Goal: Task Accomplishment & Management: Complete application form

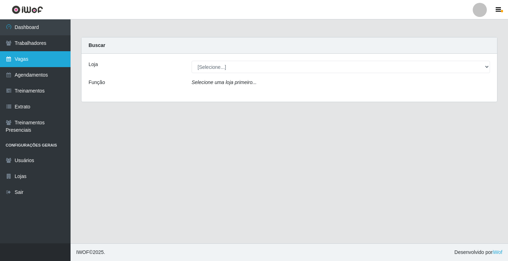
click at [40, 51] on link "Vagas" at bounding box center [35, 59] width 71 height 16
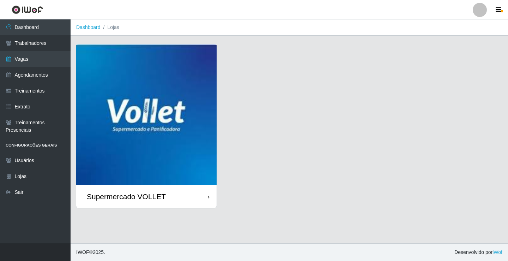
click at [193, 122] on img at bounding box center [146, 114] width 140 height 140
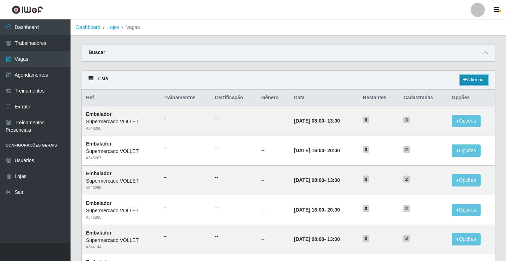
click at [468, 79] on link "Adicionar" at bounding box center [474, 80] width 28 height 10
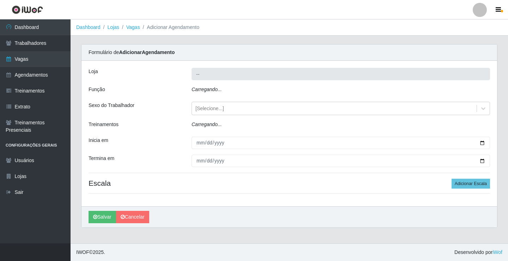
type input "Supermercado VOLLET"
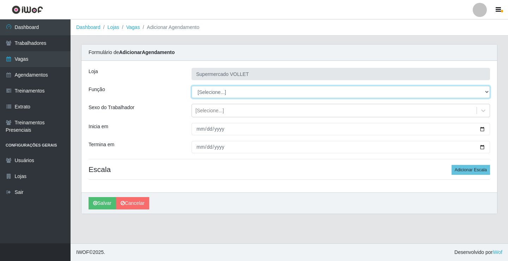
click at [209, 95] on select "[Selecione...] ASG ASG + ASG ++ Embalador Embalador + Embalador ++ Repositor Re…" at bounding box center [341, 92] width 298 height 12
select select "1"
click at [192, 86] on select "[Selecione...] ASG ASG + ASG ++ Embalador Embalador + Embalador ++ Repositor Re…" at bounding box center [341, 92] width 298 height 12
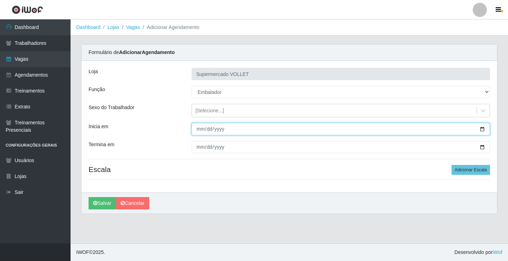
click at [482, 129] on input "Inicia em" at bounding box center [341, 129] width 298 height 12
type input "[DATE]"
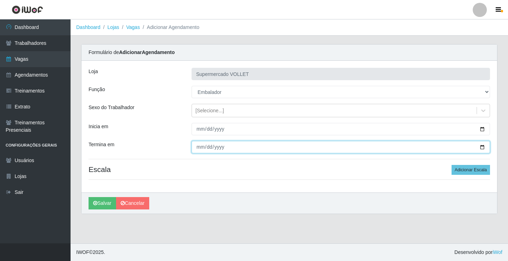
click at [482, 149] on input "Termina em" at bounding box center [341, 147] width 298 height 12
type input "[DATE]"
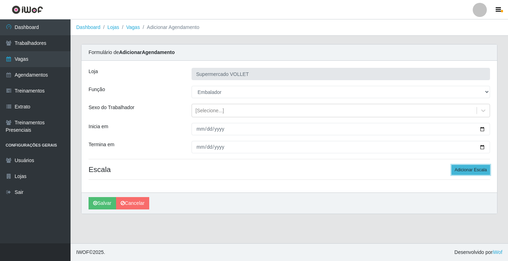
click at [467, 168] on button "Adicionar Escala" at bounding box center [471, 170] width 38 height 10
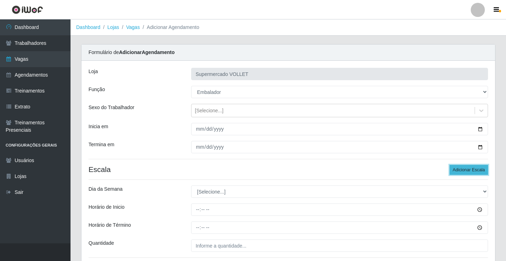
scroll to position [57, 0]
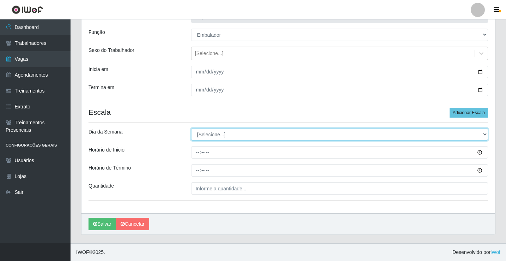
click at [256, 134] on select "[Selecione...] Segunda Terça Quarta Quinta Sexta Sábado Domingo" at bounding box center [339, 134] width 297 height 12
select select "5"
click at [191, 128] on select "[Selecione...] Segunda Terça Quarta Quinta Sexta Sábado Domingo" at bounding box center [339, 134] width 297 height 12
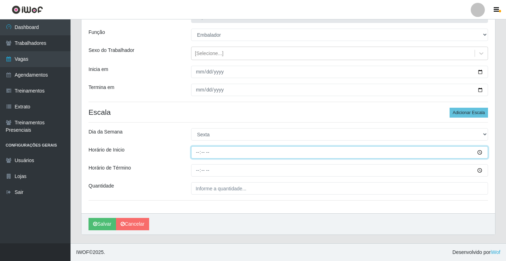
click at [198, 154] on input "Horário de Inicio" at bounding box center [339, 152] width 297 height 12
type input "08:00"
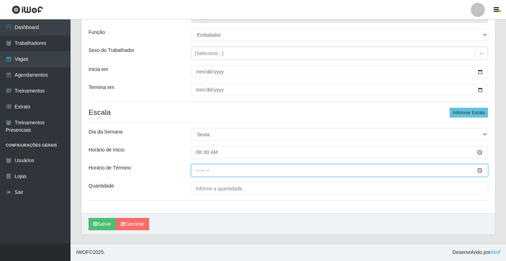
click at [198, 169] on input "Horário de Término" at bounding box center [339, 170] width 297 height 12
type input "13:00"
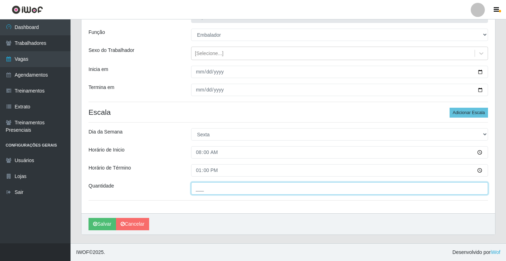
click at [201, 189] on input "___" at bounding box center [339, 188] width 297 height 12
type input "2__"
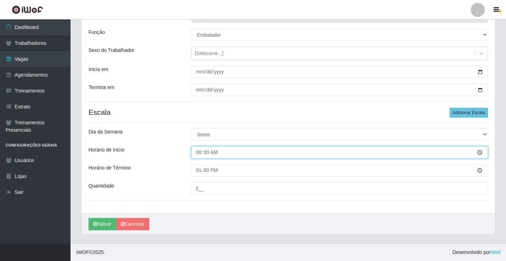
click at [201, 154] on input "08:00" at bounding box center [339, 152] width 297 height 12
type input "16:00"
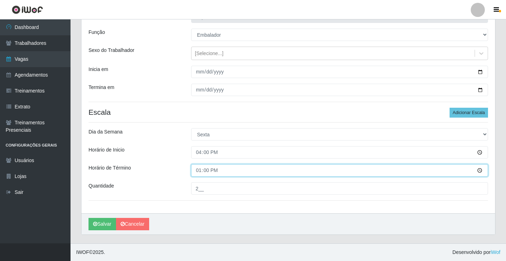
click at [197, 171] on input "13:00" at bounding box center [339, 170] width 297 height 12
type input "20:00"
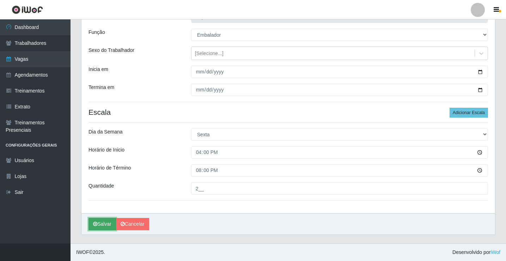
click at [101, 226] on button "Salvar" at bounding box center [103, 224] width 28 height 12
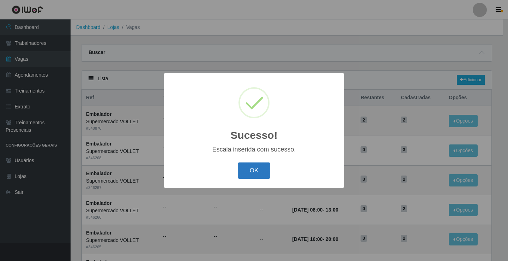
click at [249, 174] on button "OK" at bounding box center [254, 170] width 33 height 17
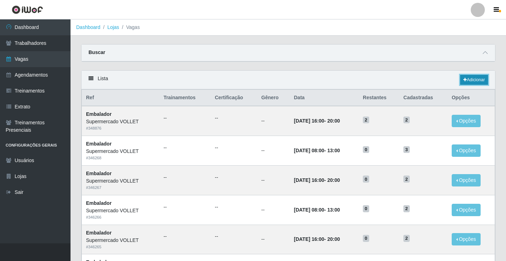
click at [464, 78] on icon at bounding box center [466, 80] width 4 height 4
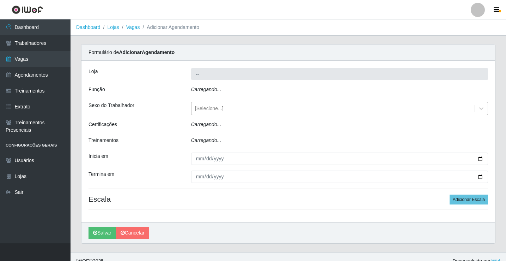
type input "Supermercado VOLLET"
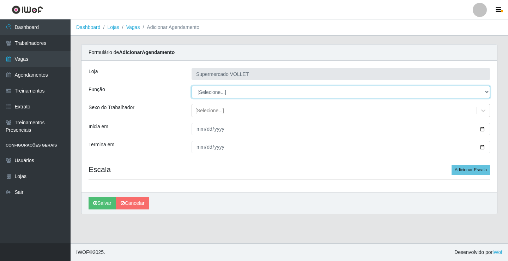
click at [222, 95] on select "[Selecione...] ASG ASG + ASG ++ Embalador Embalador + Embalador ++ Repositor Re…" at bounding box center [341, 92] width 298 height 12
select select "1"
click at [192, 86] on select "[Selecione...] ASG ASG + ASG ++ Embalador Embalador + Embalador ++ Repositor Re…" at bounding box center [341, 92] width 298 height 12
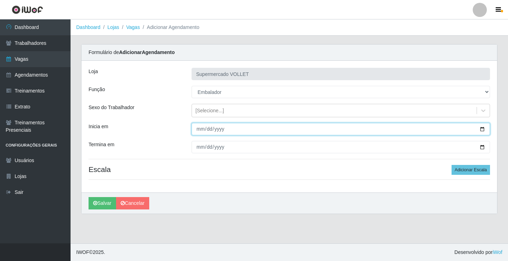
click at [484, 127] on input "Inicia em" at bounding box center [341, 129] width 298 height 12
type input "[DATE]"
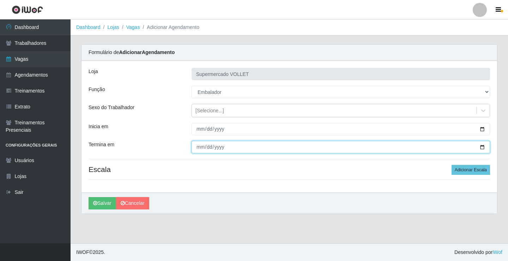
click at [481, 146] on input "Termina em" at bounding box center [341, 147] width 298 height 12
type input "[DATE]"
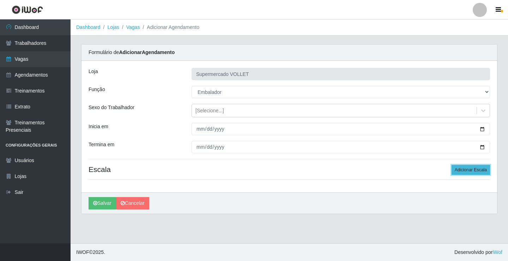
click at [464, 170] on button "Adicionar Escala" at bounding box center [471, 170] width 38 height 10
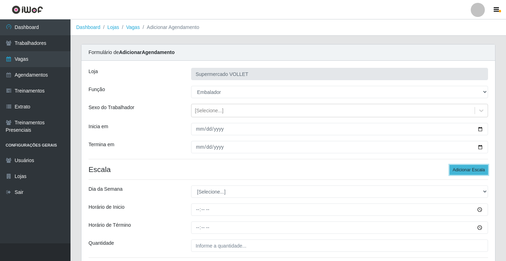
scroll to position [35, 0]
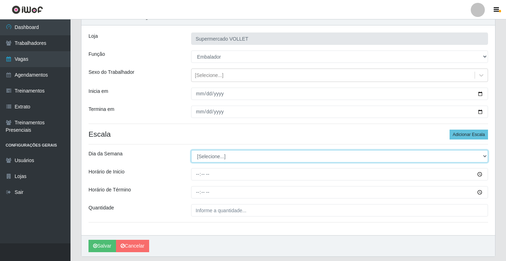
click at [230, 153] on select "[Selecione...] Segunda Terça Quarta Quinta Sexta Sábado Domingo" at bounding box center [339, 156] width 297 height 12
select select "6"
click at [191, 150] on select "[Selecione...] Segunda Terça Quarta Quinta Sexta Sábado Domingo" at bounding box center [339, 156] width 297 height 12
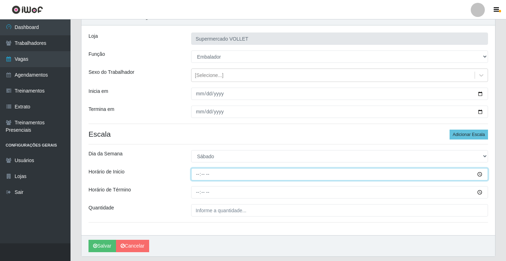
click at [199, 179] on input "Horário de Inicio" at bounding box center [339, 174] width 297 height 12
type input "08:00"
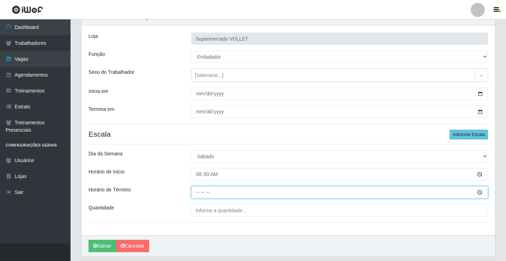
click at [197, 191] on input "Horário de Término" at bounding box center [339, 192] width 297 height 12
type input "13:00"
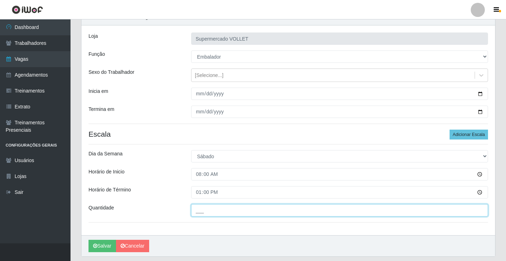
click at [205, 211] on input "___" at bounding box center [339, 210] width 297 height 12
type input "2__"
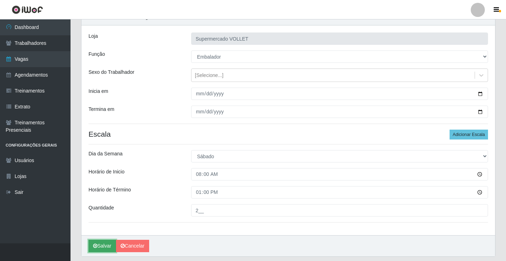
click at [102, 247] on button "Salvar" at bounding box center [103, 246] width 28 height 12
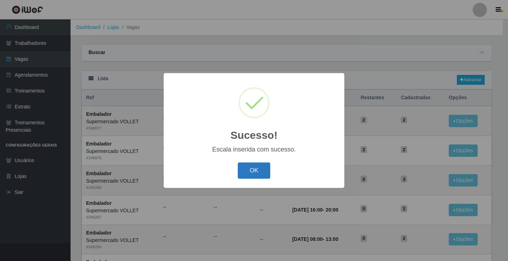
click at [251, 174] on button "OK" at bounding box center [254, 170] width 33 height 17
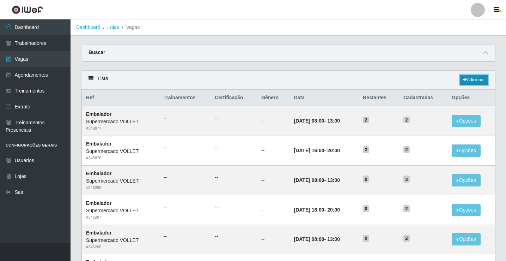
click at [468, 81] on link "Adicionar" at bounding box center [474, 80] width 28 height 10
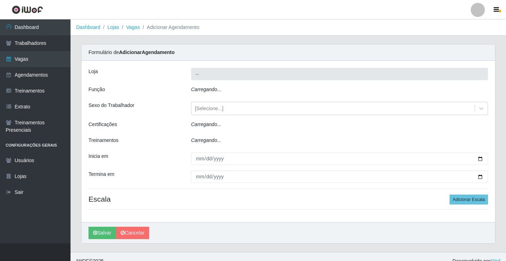
type input "Supermercado VOLLET"
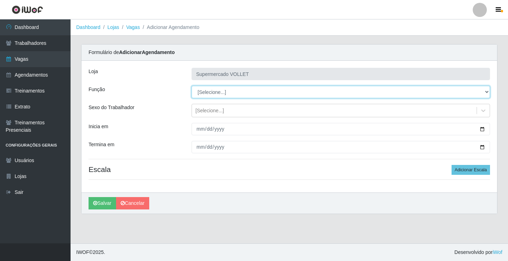
click at [220, 96] on select "[Selecione...] ASG ASG + ASG ++ Embalador Embalador + Embalador ++ Repositor Re…" at bounding box center [341, 92] width 298 height 12
select select "1"
click at [192, 86] on select "[Selecione...] ASG ASG + ASG ++ Embalador Embalador + Embalador ++ Repositor Re…" at bounding box center [341, 92] width 298 height 12
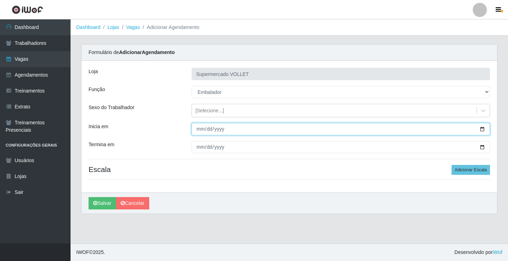
click at [480, 128] on input "Inicia em" at bounding box center [341, 129] width 298 height 12
type input "[DATE]"
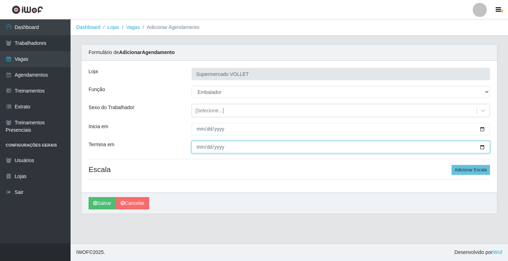
click at [485, 148] on input "Termina em" at bounding box center [341, 147] width 298 height 12
click at [480, 147] on input "Termina em" at bounding box center [341, 147] width 298 height 12
type input "[DATE]"
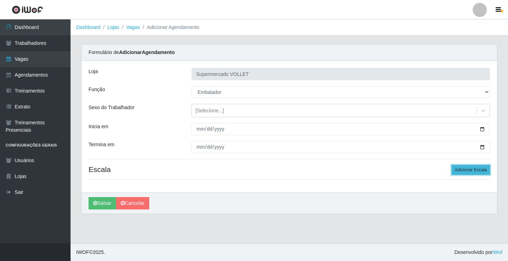
click at [462, 166] on button "Adicionar Escala" at bounding box center [471, 170] width 38 height 10
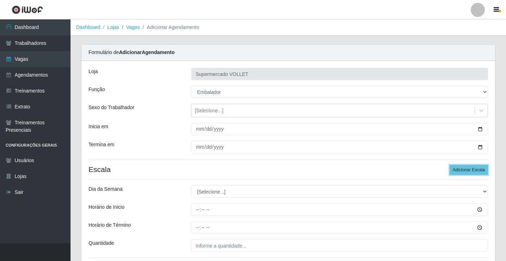
scroll to position [35, 0]
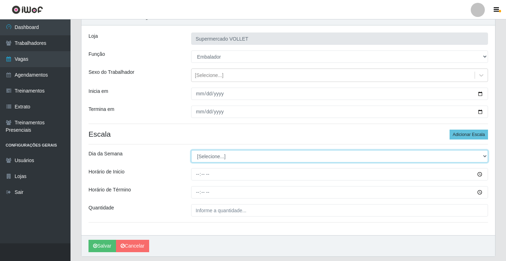
click at [209, 157] on select "[Selecione...] Segunda Terça Quarta Quinta Sexta Sábado Domingo" at bounding box center [339, 156] width 297 height 12
select select "6"
click at [191, 150] on select "[Selecione...] Segunda Terça Quarta Quinta Sexta Sábado Domingo" at bounding box center [339, 156] width 297 height 12
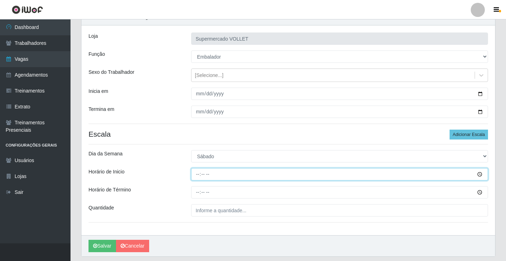
click at [200, 178] on input "Horário de Inicio" at bounding box center [339, 174] width 297 height 12
type input "16:00"
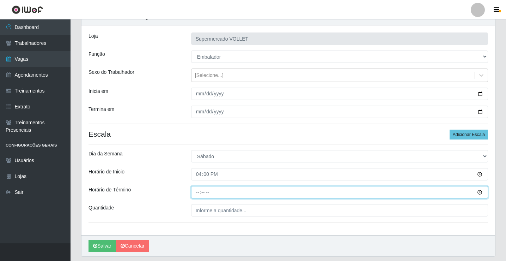
click at [200, 188] on input "Horário de Término" at bounding box center [339, 192] width 297 height 12
type input "20:00"
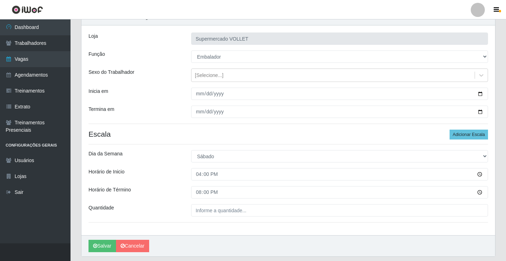
click at [210, 217] on div "Loja Supermercado VOLLET Função [Selecione...] ASG ASG + ASG ++ Embalador Embal…" at bounding box center [288, 130] width 414 height 210
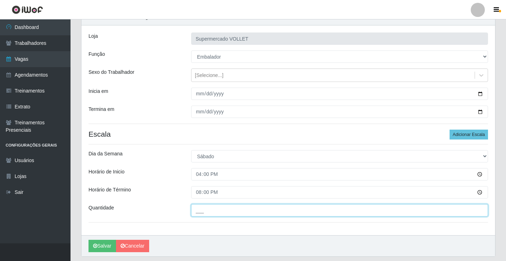
click at [210, 211] on input "___" at bounding box center [339, 210] width 297 height 12
type input "2__"
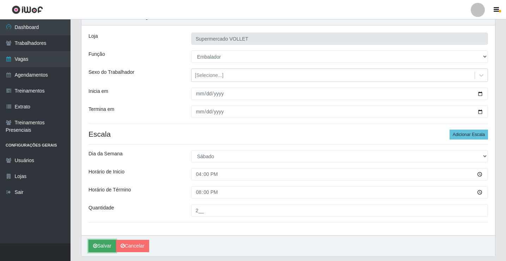
click at [107, 242] on button "Salvar" at bounding box center [103, 246] width 28 height 12
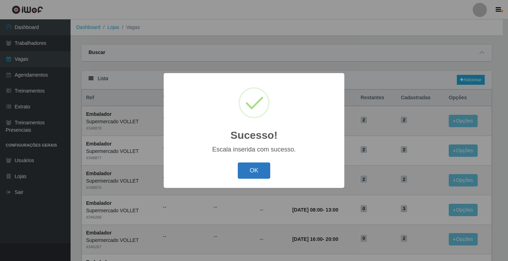
click at [253, 164] on button "OK" at bounding box center [254, 170] width 33 height 17
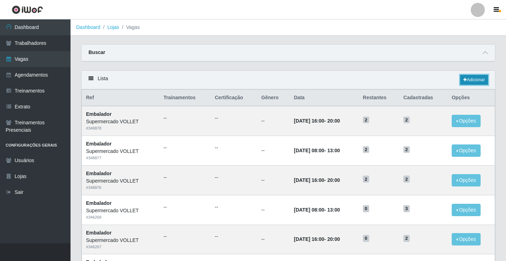
click at [474, 80] on link "Adicionar" at bounding box center [474, 80] width 28 height 10
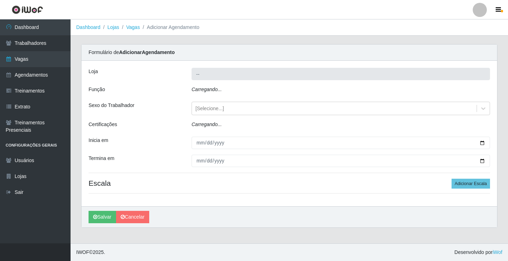
type input "Supermercado VOLLET"
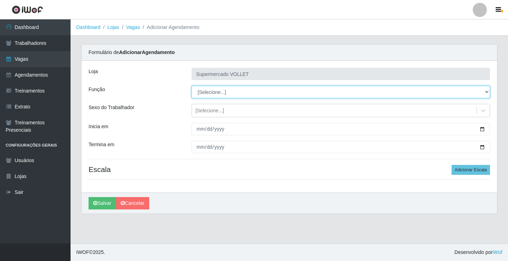
click at [233, 93] on select "[Selecione...] ASG ASG + ASG ++ Embalador Embalador + Embalador ++ Repositor Re…" at bounding box center [341, 92] width 298 height 12
select select "1"
click at [192, 86] on select "[Selecione...] ASG ASG + ASG ++ Embalador Embalador + Embalador ++ Repositor Re…" at bounding box center [341, 92] width 298 height 12
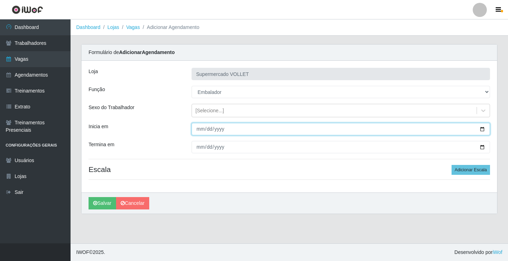
click at [482, 129] on input "Inicia em" at bounding box center [341, 129] width 298 height 12
type input "[DATE]"
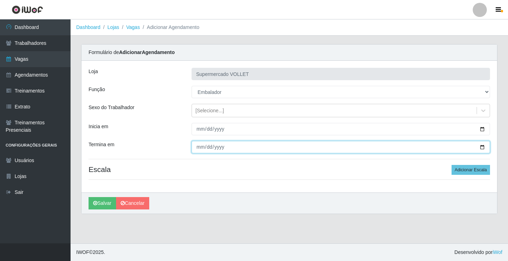
click at [479, 147] on input "Termina em" at bounding box center [341, 147] width 298 height 12
type input "[DATE]"
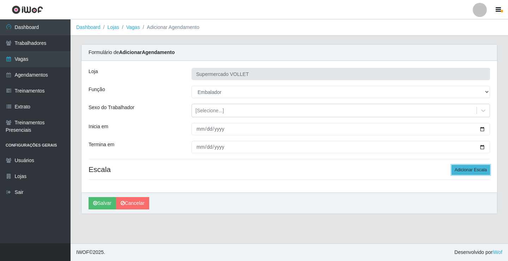
click at [473, 169] on button "Adicionar Escala" at bounding box center [471, 170] width 38 height 10
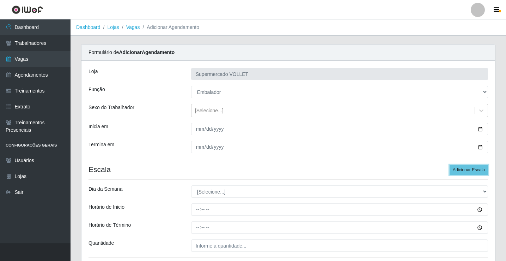
scroll to position [57, 0]
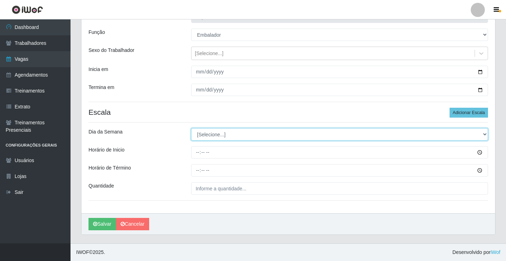
click at [222, 132] on select "[Selecione...] Segunda Terça Quarta Quinta Sexta Sábado Domingo" at bounding box center [339, 134] width 297 height 12
select select "0"
click at [191, 128] on select "[Selecione...] Segunda Terça Quarta Quinta Sexta Sábado Domingo" at bounding box center [339, 134] width 297 height 12
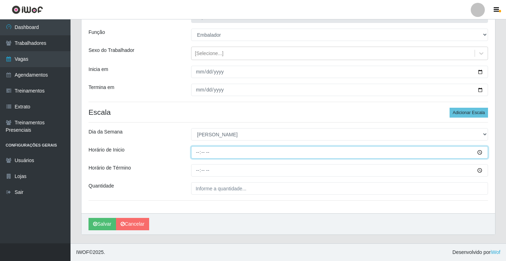
click at [198, 150] on input "Horário de Inicio" at bounding box center [339, 152] width 297 height 12
type input "08:00"
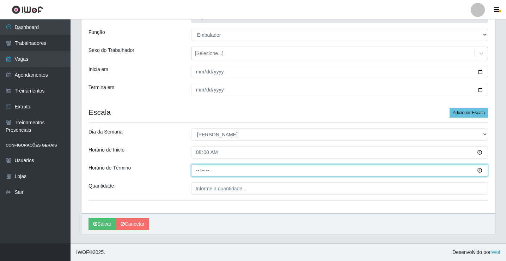
click at [196, 168] on input "Horário de Término" at bounding box center [339, 170] width 297 height 12
type input "13:00"
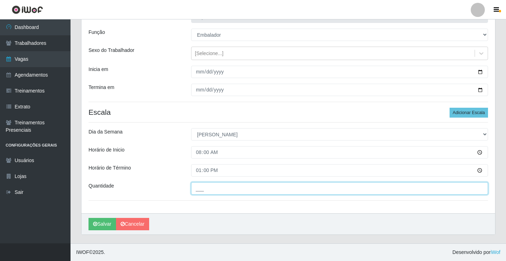
click at [213, 185] on input "___" at bounding box center [339, 188] width 297 height 12
type input "3__"
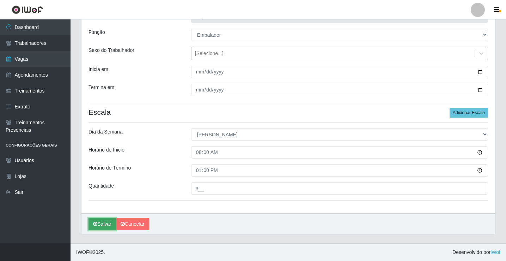
click at [104, 227] on button "Salvar" at bounding box center [103, 224] width 28 height 12
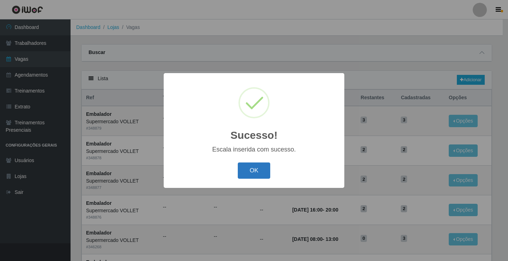
click at [257, 165] on button "OK" at bounding box center [254, 170] width 33 height 17
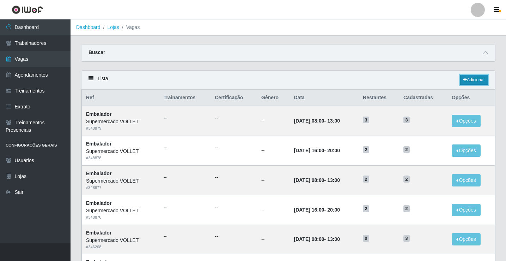
click at [464, 82] on icon at bounding box center [466, 80] width 4 height 4
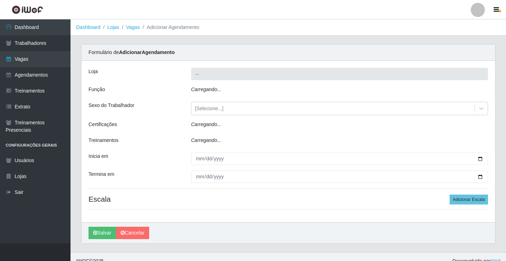
type input "Supermercado VOLLET"
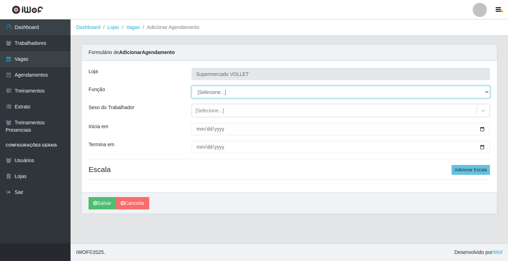
click at [217, 92] on select "[Selecione...] ASG ASG + ASG ++ Embalador Embalador + Embalador ++ Repositor Re…" at bounding box center [341, 92] width 298 height 12
select select "1"
click at [192, 86] on select "[Selecione...] ASG ASG + ASG ++ Embalador Embalador + Embalador ++ Repositor Re…" at bounding box center [341, 92] width 298 height 12
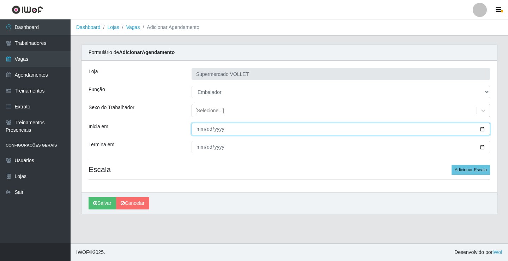
click at [485, 128] on input "Inicia em" at bounding box center [341, 129] width 298 height 12
type input "[DATE]"
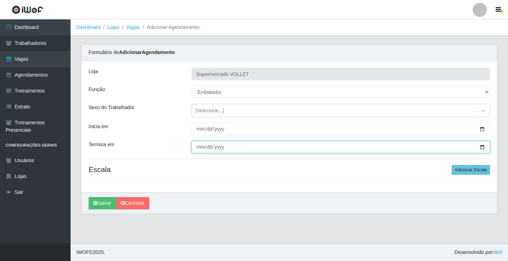
click at [483, 146] on input "Termina em" at bounding box center [341, 147] width 298 height 12
type input "[DATE]"
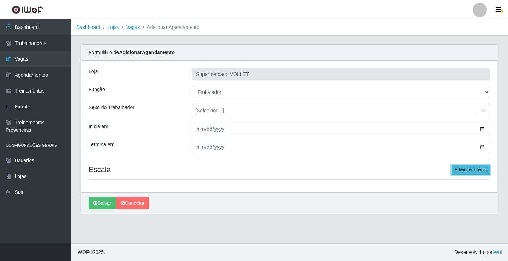
click at [474, 168] on button "Adicionar Escala" at bounding box center [471, 170] width 38 height 10
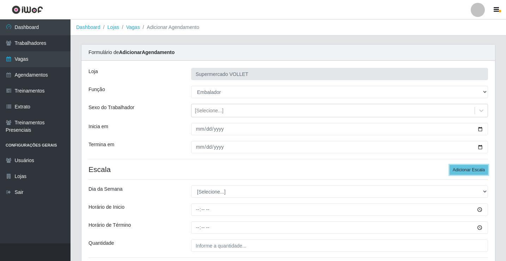
scroll to position [57, 0]
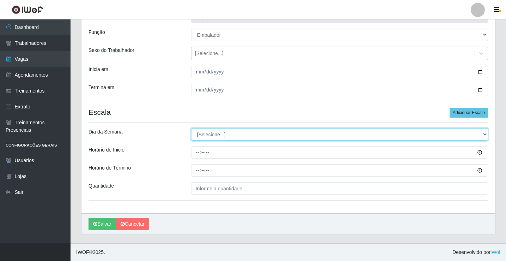
click at [214, 135] on select "[Selecione...] Segunda Terça Quarta Quinta Sexta Sábado Domingo" at bounding box center [339, 134] width 297 height 12
select select "1"
click at [191, 128] on select "[Selecione...] Segunda Terça Quarta Quinta Sexta Sábado Domingo" at bounding box center [339, 134] width 297 height 12
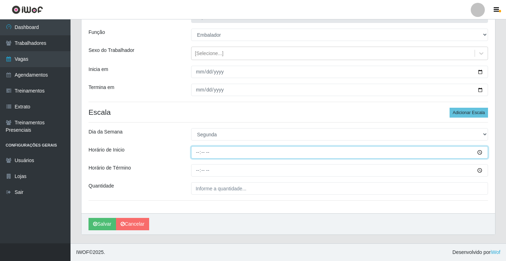
click at [195, 153] on input "Horário de Inicio" at bounding box center [339, 152] width 297 height 12
type input "08:00"
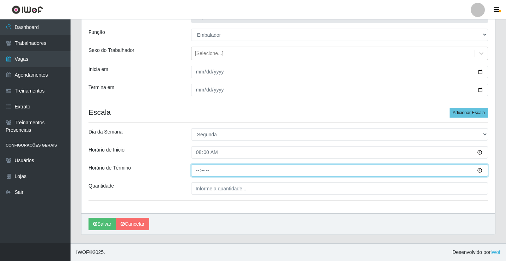
click at [195, 170] on input "Horário de Término" at bounding box center [339, 170] width 297 height 12
type input "13:00"
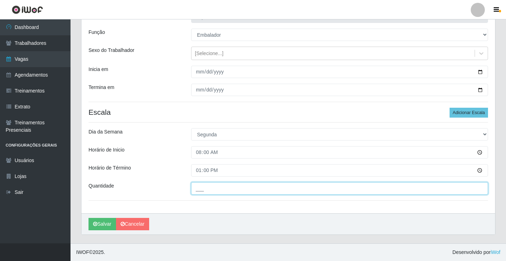
click at [202, 185] on input "___" at bounding box center [339, 188] width 297 height 12
type input "3__"
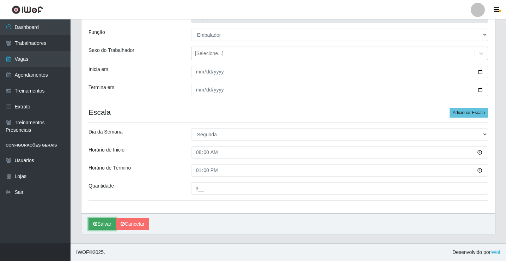
click at [92, 224] on button "Salvar" at bounding box center [103, 224] width 28 height 12
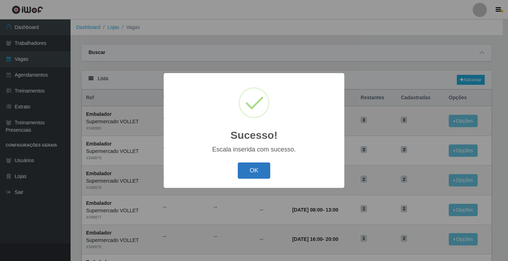
click at [244, 176] on button "OK" at bounding box center [254, 170] width 33 height 17
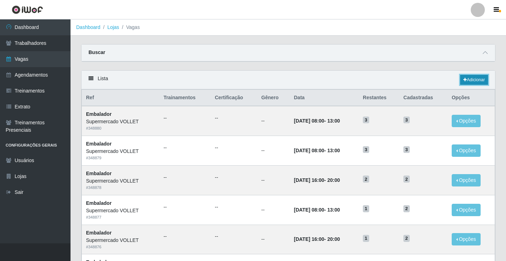
click at [468, 78] on link "Adicionar" at bounding box center [474, 80] width 28 height 10
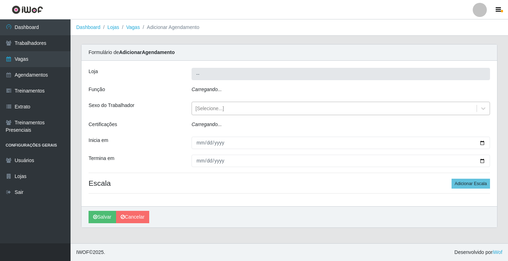
type input "Supermercado VOLLET"
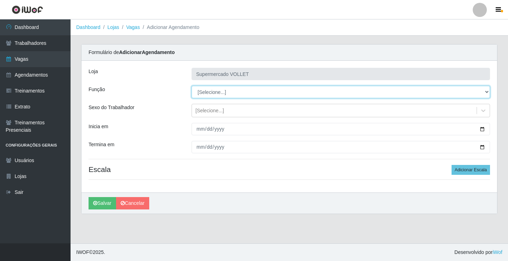
click at [226, 95] on select "[Selecione...] ASG ASG + ASG ++ Embalador Embalador + Embalador ++ Repositor Re…" at bounding box center [341, 92] width 298 height 12
select select "1"
click at [192, 86] on select "[Selecione...] ASG ASG + ASG ++ Embalador Embalador + Embalador ++ Repositor Re…" at bounding box center [341, 92] width 298 height 12
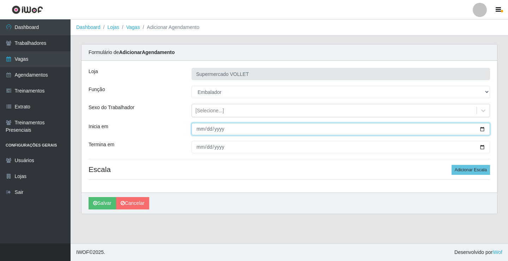
click at [481, 130] on input "Inicia em" at bounding box center [341, 129] width 298 height 12
type input "[DATE]"
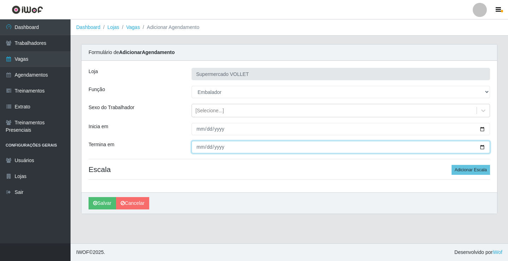
click at [479, 148] on input "Termina em" at bounding box center [341, 147] width 298 height 12
type input "[DATE]"
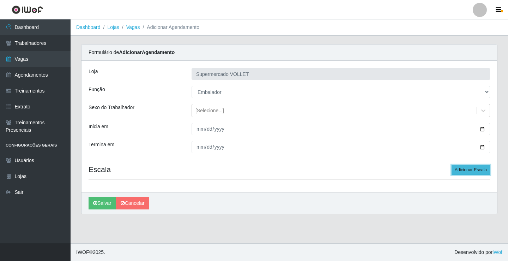
click at [458, 168] on button "Adicionar Escala" at bounding box center [471, 170] width 38 height 10
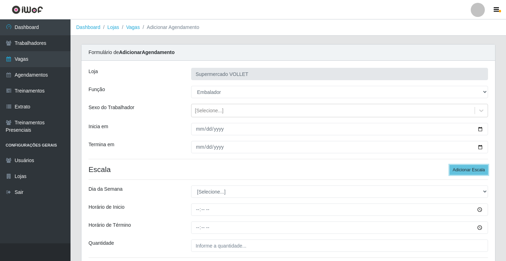
scroll to position [57, 0]
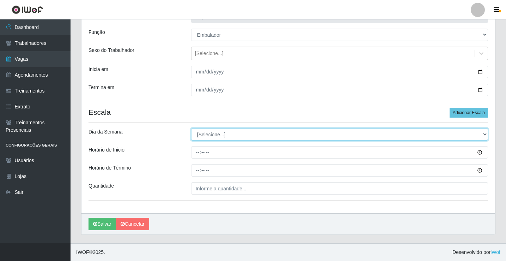
click at [218, 133] on select "[Selecione...] Segunda Terça Quarta Quinta Sexta Sábado Domingo" at bounding box center [339, 134] width 297 height 12
select select "1"
click at [191, 128] on select "[Selecione...] Segunda Terça Quarta Quinta Sexta Sábado Domingo" at bounding box center [339, 134] width 297 height 12
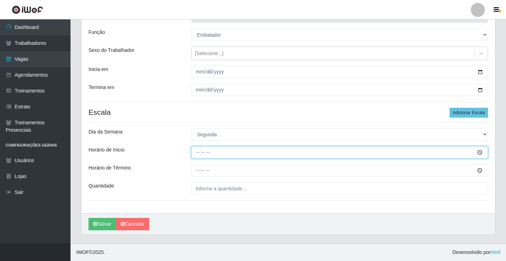
click at [195, 153] on input "Horário de Inicio" at bounding box center [339, 152] width 297 height 12
type input "16:00"
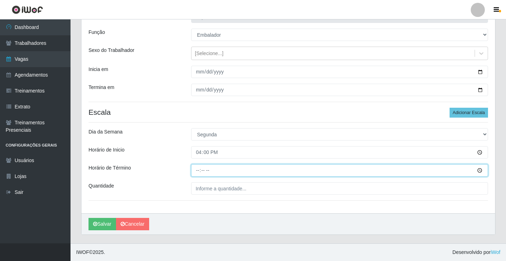
click at [199, 171] on input "Horário de Término" at bounding box center [339, 170] width 297 height 12
type input "20:00"
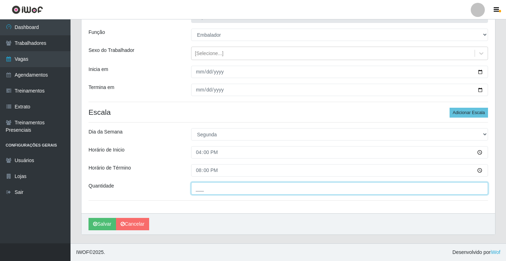
click at [207, 188] on input "___" at bounding box center [339, 188] width 297 height 12
type input "3__"
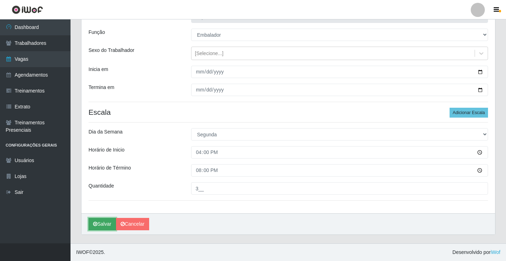
click at [105, 220] on button "Salvar" at bounding box center [103, 224] width 28 height 12
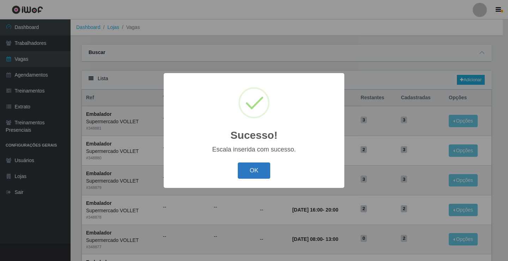
click at [254, 171] on button "OK" at bounding box center [254, 170] width 33 height 17
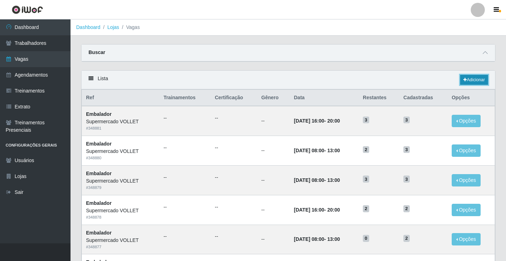
click at [471, 78] on link "Adicionar" at bounding box center [474, 80] width 28 height 10
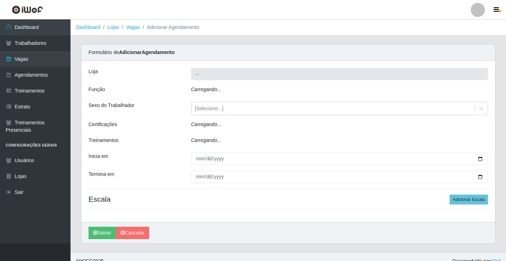
type input "Supermercado VOLLET"
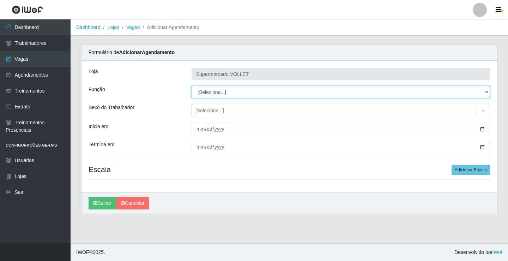
click at [226, 95] on select "[Selecione...] ASG ASG + ASG ++ Embalador Embalador + Embalador ++ Repositor Re…" at bounding box center [341, 92] width 298 height 12
select select "1"
click at [192, 86] on select "[Selecione...] ASG ASG + ASG ++ Embalador Embalador + Embalador ++ Repositor Re…" at bounding box center [341, 92] width 298 height 12
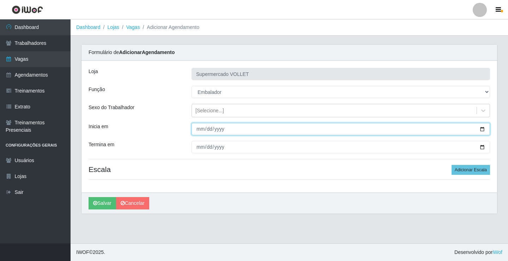
click at [484, 126] on input "Inicia em" at bounding box center [341, 129] width 298 height 12
type input "[DATE]"
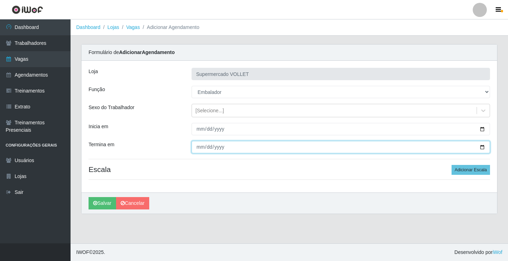
click at [481, 149] on input "Termina em" at bounding box center [341, 147] width 298 height 12
type input "[DATE]"
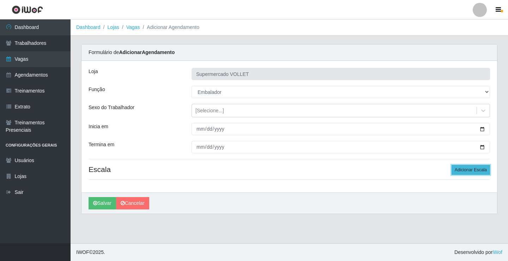
click at [464, 168] on button "Adicionar Escala" at bounding box center [471, 170] width 38 height 10
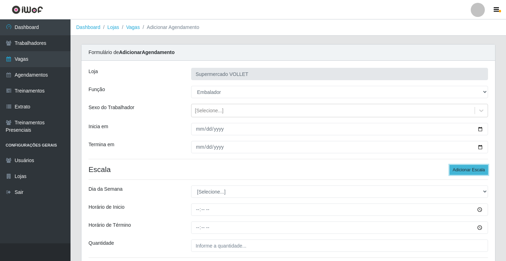
scroll to position [35, 0]
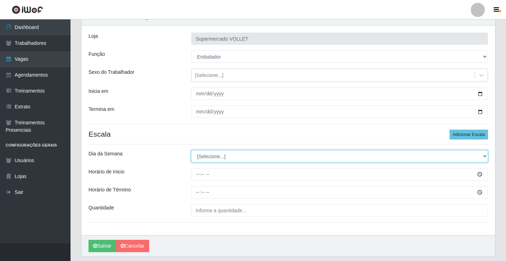
click at [221, 153] on select "[Selecione...] Segunda Terça Quarta Quinta Sexta Sábado Domingo" at bounding box center [339, 156] width 297 height 12
select select "2"
click at [191, 150] on select "[Selecione...] Segunda Terça Quarta Quinta Sexta Sábado Domingo" at bounding box center [339, 156] width 297 height 12
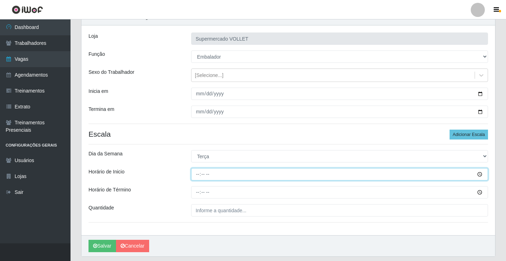
click at [198, 180] on input "Horário de Inicio" at bounding box center [339, 174] width 297 height 12
type input "08:00"
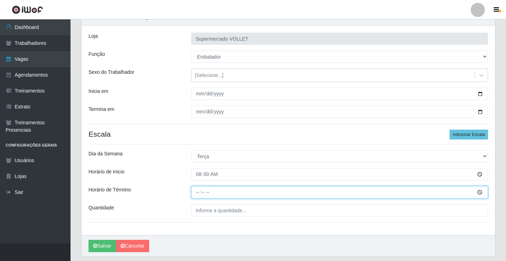
click at [199, 187] on input "Horário de Término" at bounding box center [339, 192] width 297 height 12
type input "13:00"
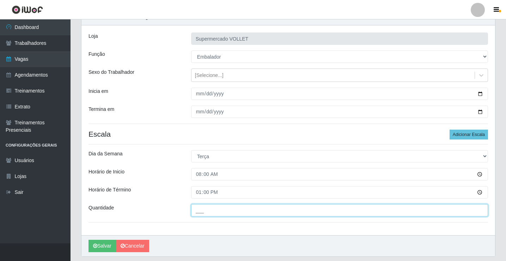
click at [208, 208] on input "___" at bounding box center [339, 210] width 297 height 12
type input "3__"
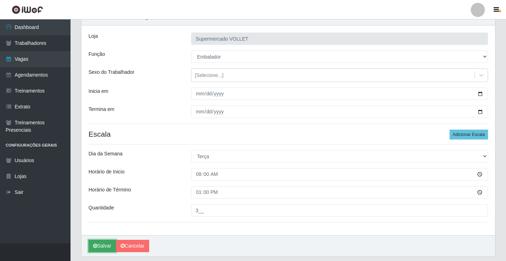
click at [103, 242] on button "Salvar" at bounding box center [103, 246] width 28 height 12
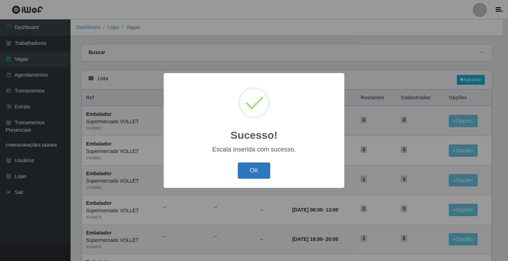
click at [251, 167] on button "OK" at bounding box center [254, 170] width 33 height 17
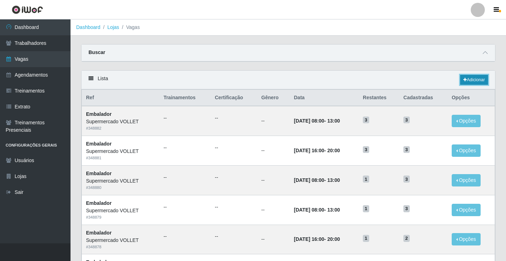
click at [469, 80] on link "Adicionar" at bounding box center [474, 80] width 28 height 10
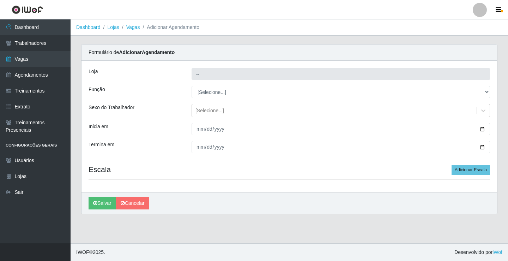
type input "Supermercado VOLLET"
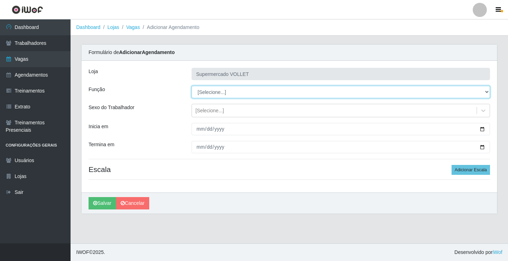
click at [211, 91] on select "[Selecione...] ASG ASG + ASG ++ Embalador Embalador + Embalador ++ Repositor Re…" at bounding box center [341, 92] width 298 height 12
select select "1"
click at [192, 86] on select "[Selecione...] ASG ASG + ASG ++ Embalador Embalador + Embalador ++ Repositor Re…" at bounding box center [341, 92] width 298 height 12
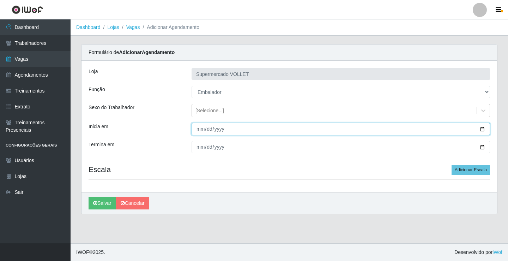
click at [481, 127] on input "Inicia em" at bounding box center [341, 129] width 298 height 12
type input "[DATE]"
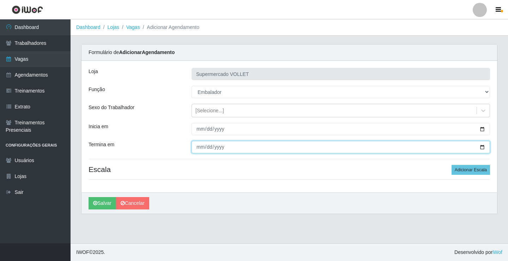
click at [483, 149] on input "Termina em" at bounding box center [341, 147] width 298 height 12
type input "[DATE]"
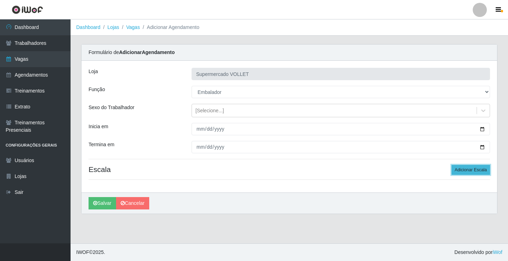
click at [472, 169] on button "Adicionar Escala" at bounding box center [471, 170] width 38 height 10
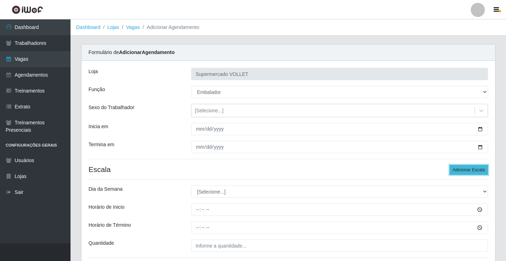
scroll to position [35, 0]
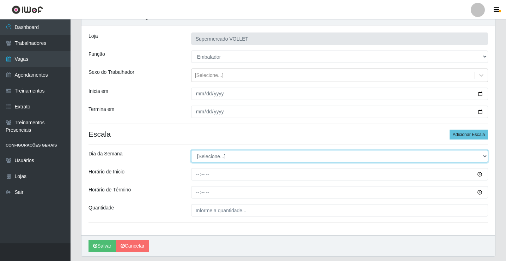
click at [212, 152] on select "[Selecione...] Segunda Terça Quarta Quinta Sexta Sábado Domingo" at bounding box center [339, 156] width 297 height 12
select select "2"
click at [191, 150] on select "[Selecione...] Segunda Terça Quarta Quinta Sexta Sábado Domingo" at bounding box center [339, 156] width 297 height 12
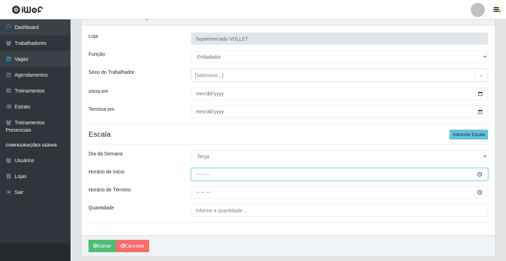
click at [195, 174] on input "Horário de Inicio" at bounding box center [339, 174] width 297 height 12
type input "16:00"
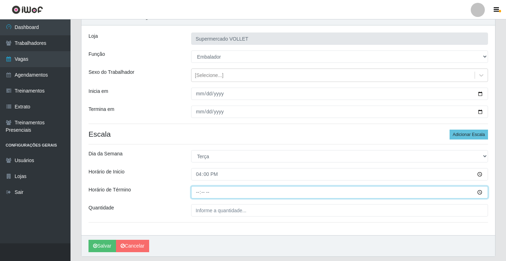
click at [199, 188] on input "Horário de Término" at bounding box center [339, 192] width 297 height 12
type input "20:00"
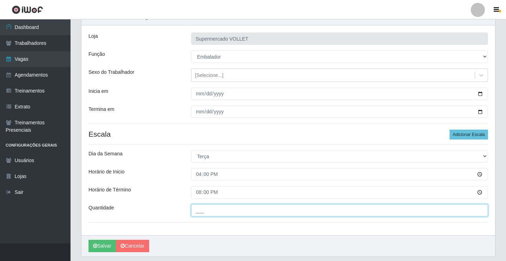
click at [201, 208] on input "___" at bounding box center [339, 210] width 297 height 12
type input "3__"
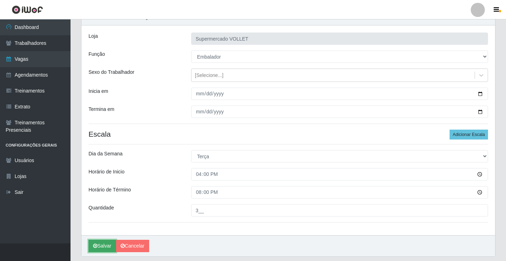
click at [101, 244] on button "Salvar" at bounding box center [103, 246] width 28 height 12
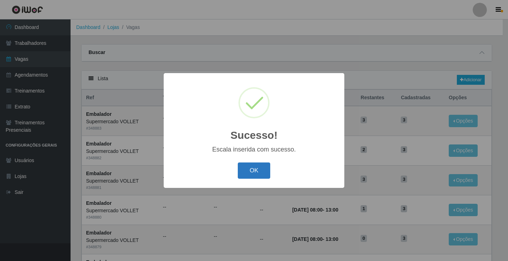
click at [258, 165] on button "OK" at bounding box center [254, 170] width 33 height 17
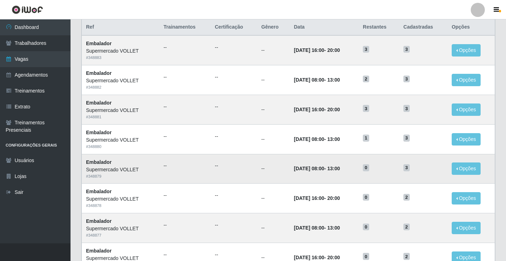
scroll to position [106, 0]
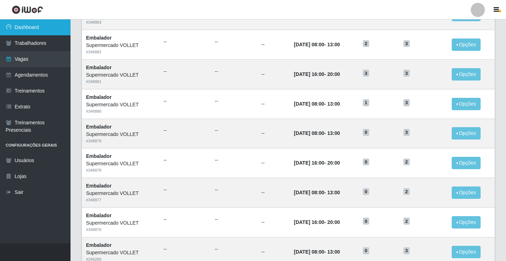
click at [46, 27] on link "Dashboard" at bounding box center [35, 27] width 71 height 16
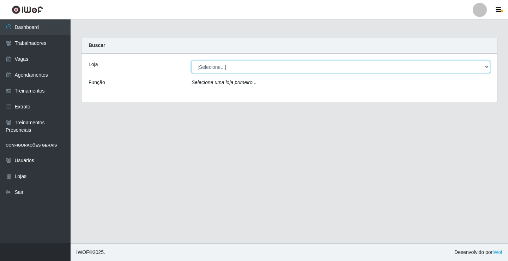
click at [246, 71] on select "[Selecione...] Supermercado VOLLET" at bounding box center [341, 67] width 298 height 12
select select "72"
click at [192, 61] on select "[Selecione...] Supermercado VOLLET" at bounding box center [341, 67] width 298 height 12
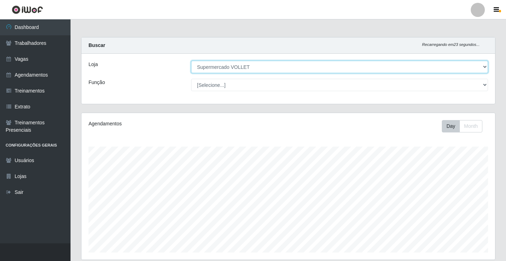
scroll to position [82, 0]
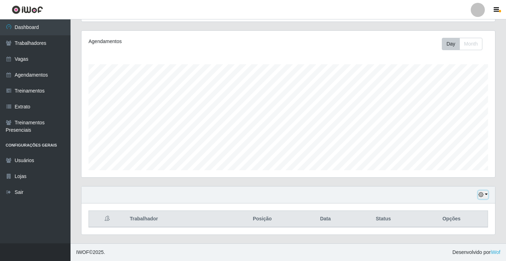
click at [480, 198] on button "button" at bounding box center [483, 195] width 10 height 8
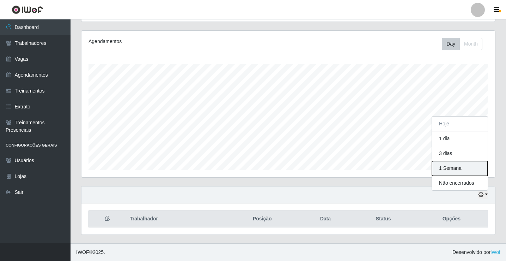
click at [457, 170] on button "1 Semana" at bounding box center [460, 168] width 56 height 15
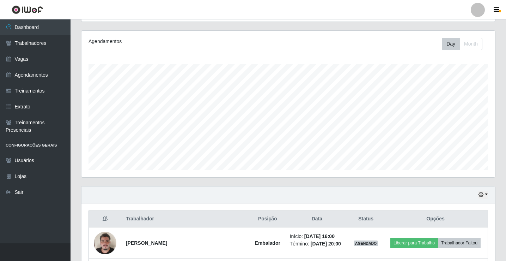
scroll to position [223, 0]
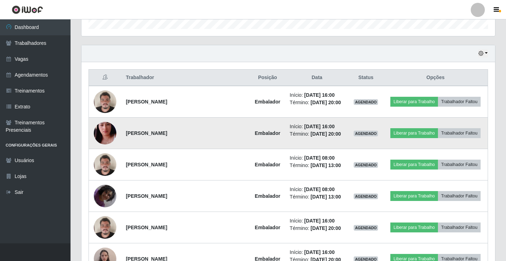
click at [114, 133] on img at bounding box center [105, 133] width 23 height 40
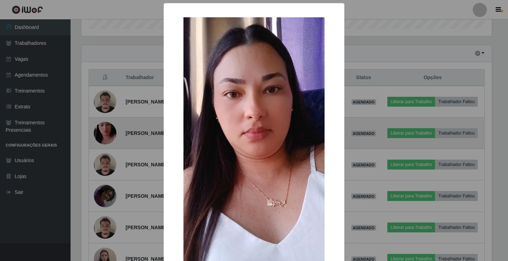
click at [114, 133] on div "× OK Cancel" at bounding box center [254, 130] width 508 height 261
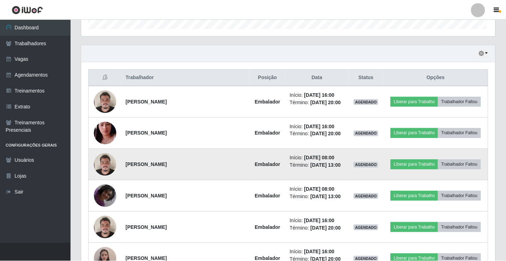
scroll to position [146, 414]
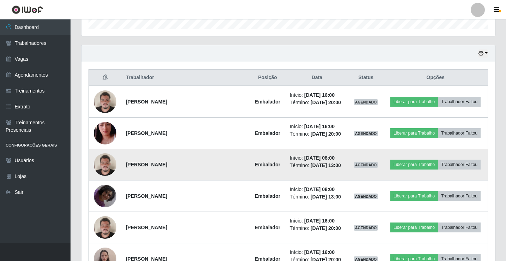
click at [111, 163] on img at bounding box center [105, 164] width 23 height 30
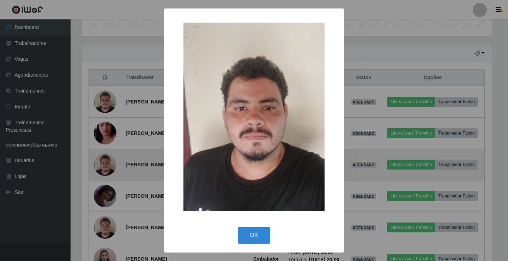
click at [111, 163] on div "× OK Cancel" at bounding box center [254, 130] width 508 height 261
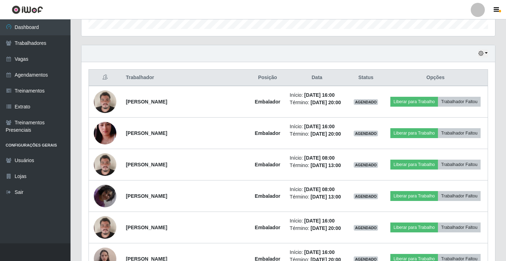
scroll to position [259, 0]
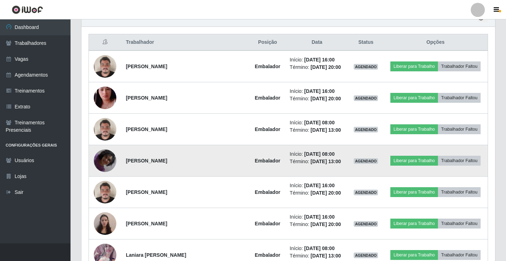
click at [111, 162] on img at bounding box center [105, 160] width 23 height 40
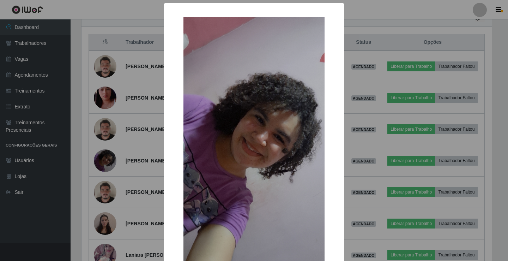
click at [110, 161] on div "× OK Cancel" at bounding box center [254, 130] width 508 height 261
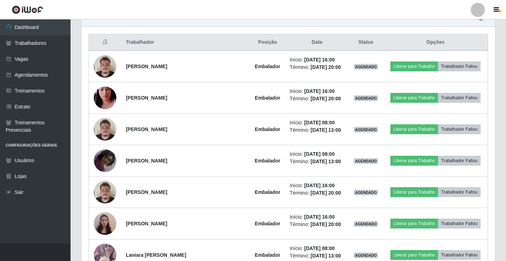
scroll to position [294, 0]
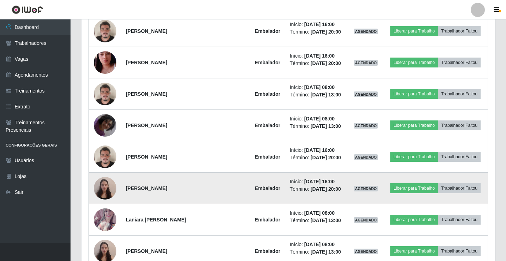
click at [105, 186] on img at bounding box center [105, 188] width 23 height 30
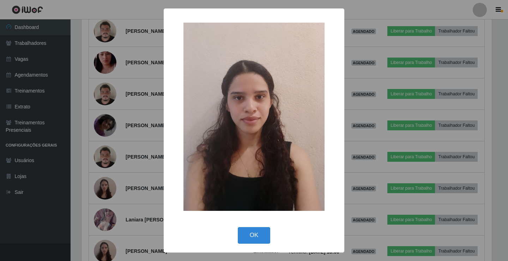
click at [123, 174] on div "× OK Cancel" at bounding box center [254, 130] width 508 height 261
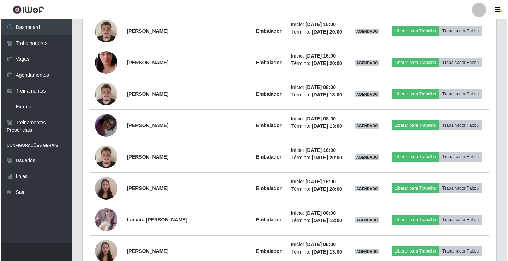
scroll to position [0, 0]
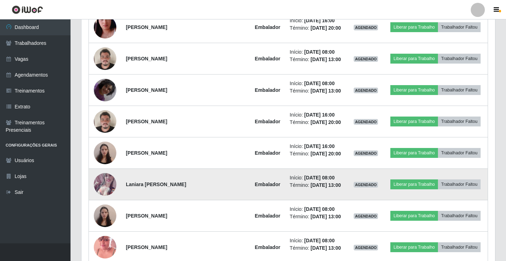
click at [112, 184] on img at bounding box center [105, 184] width 23 height 28
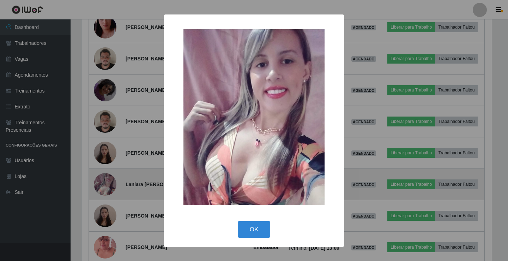
click at [111, 183] on div "× OK Cancel" at bounding box center [254, 130] width 508 height 261
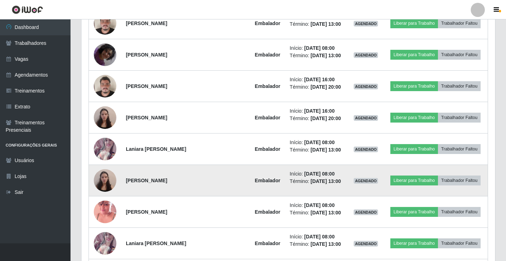
click at [104, 183] on img at bounding box center [105, 180] width 23 height 30
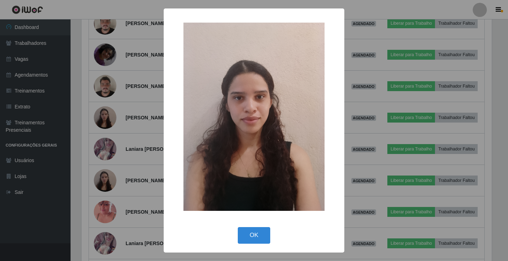
drag, startPoint x: 141, startPoint y: 187, endPoint x: 137, endPoint y: 188, distance: 3.9
click at [140, 187] on div "× OK Cancel" at bounding box center [254, 130] width 508 height 261
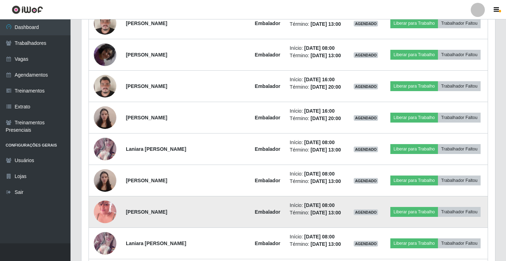
click at [108, 212] on img at bounding box center [105, 212] width 23 height 40
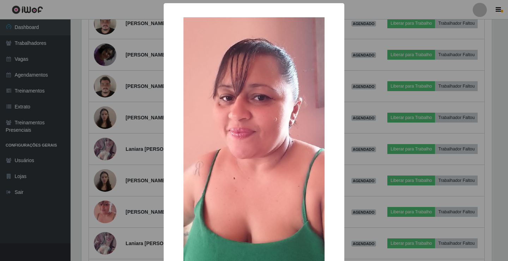
click at [119, 187] on div "× OK Cancel" at bounding box center [254, 130] width 508 height 261
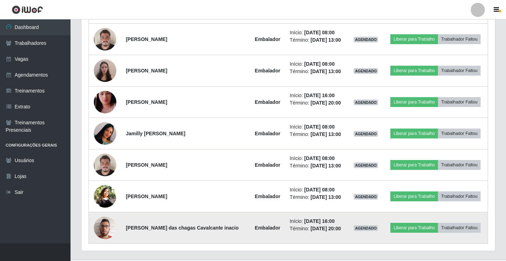
click at [107, 234] on img at bounding box center [105, 227] width 23 height 30
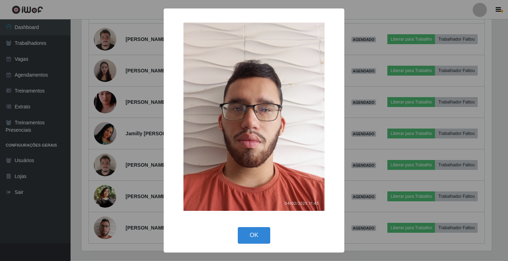
click at [120, 222] on div "× OK Cancel" at bounding box center [254, 130] width 508 height 261
